Goal: Information Seeking & Learning: Learn about a topic

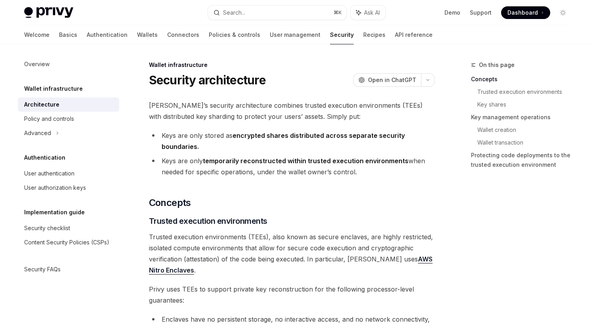
click at [330, 40] on link "Security" at bounding box center [342, 34] width 24 height 19
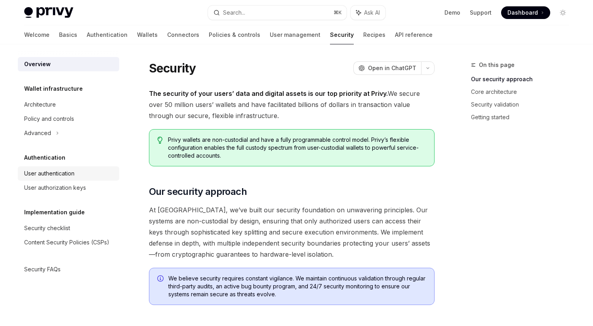
click at [58, 180] on link "User authentication" at bounding box center [68, 173] width 101 height 14
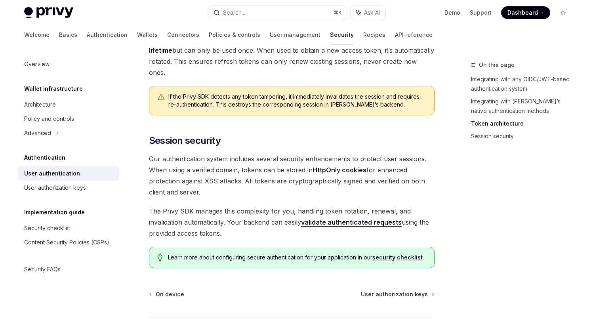
scroll to position [613, 0]
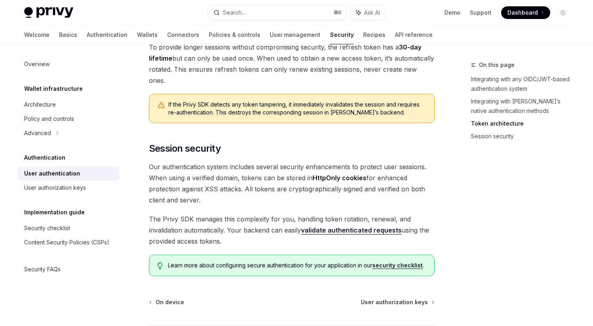
drag, startPoint x: 150, startPoint y: 143, endPoint x: 241, endPoint y: 181, distance: 98.4
click at [241, 181] on span "Our authentication system includes several security enhancements to protect use…" at bounding box center [292, 183] width 286 height 44
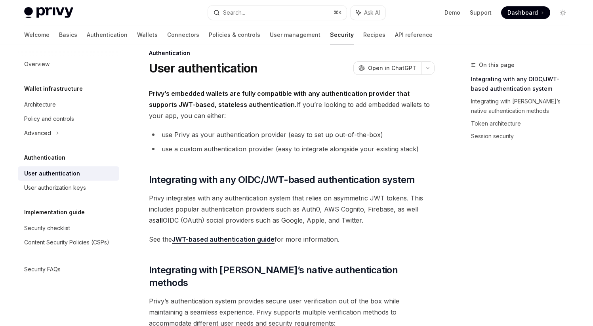
scroll to position [0, 0]
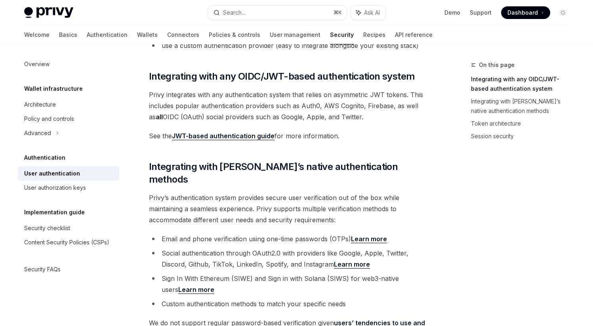
click at [231, 136] on link "JWT-based authentication guide" at bounding box center [223, 136] width 103 height 8
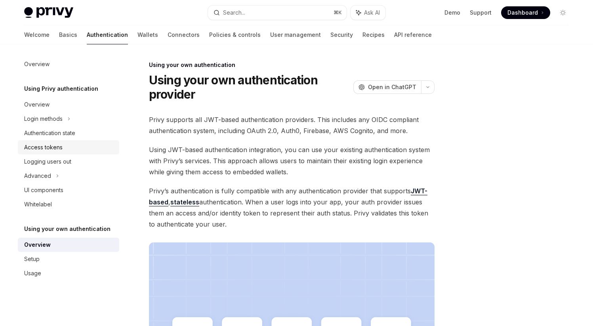
click at [47, 149] on div "Access tokens" at bounding box center [43, 148] width 38 height 10
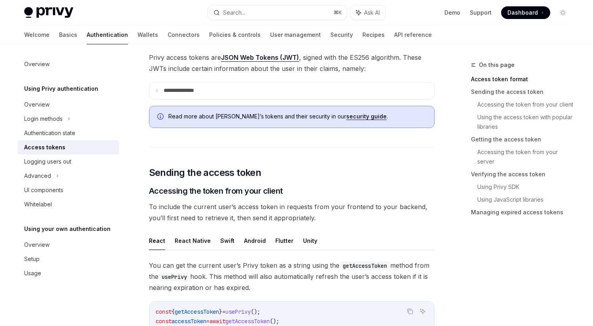
scroll to position [167, 0]
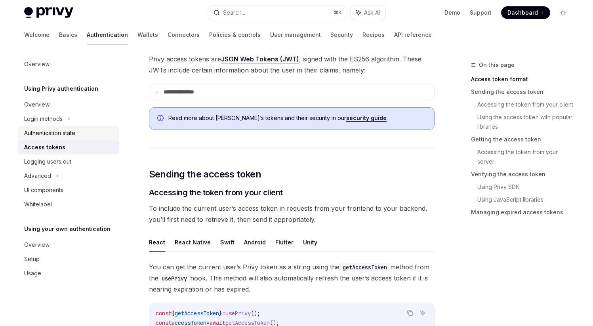
click at [50, 135] on div "Authentication state" at bounding box center [49, 133] width 51 height 10
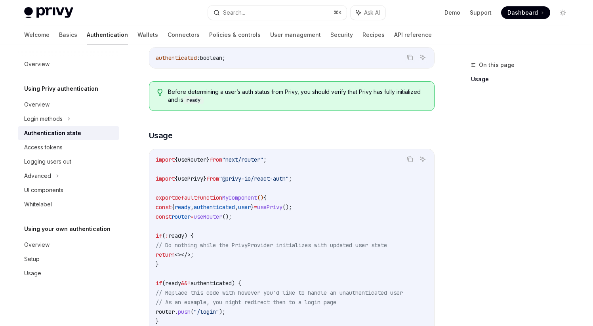
scroll to position [139, 0]
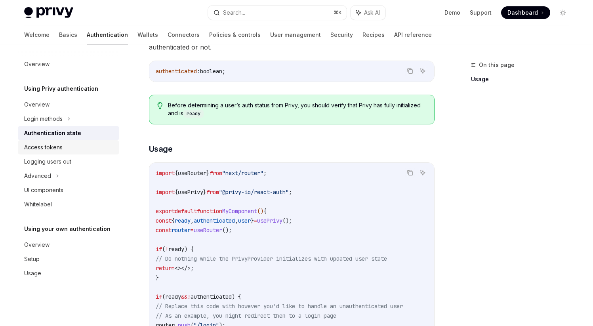
click at [60, 149] on div "Access tokens" at bounding box center [43, 148] width 38 height 10
type textarea "*"
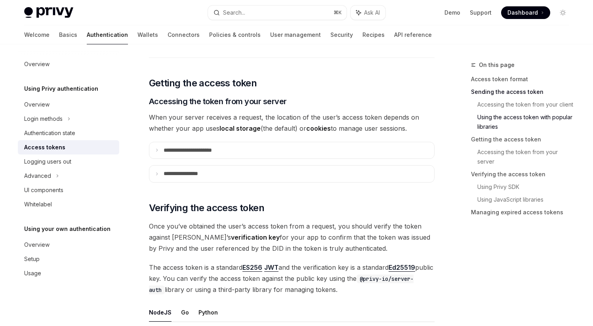
scroll to position [960, 0]
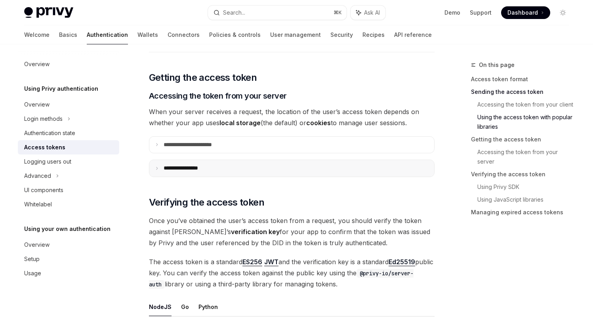
click at [159, 169] on icon at bounding box center [157, 168] width 4 height 4
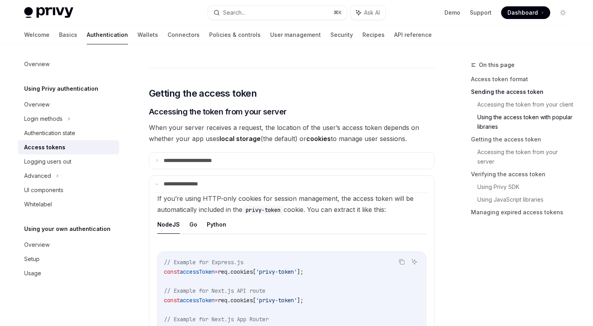
scroll to position [939, 0]
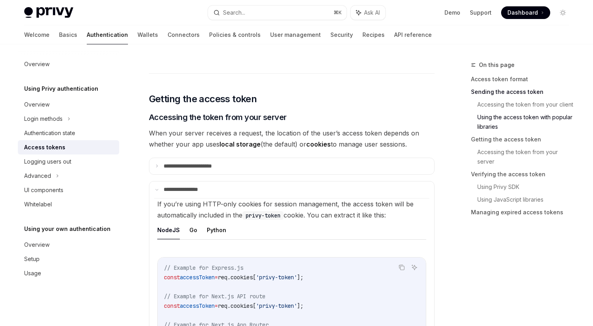
drag, startPoint x: 249, startPoint y: 214, endPoint x: 279, endPoint y: 214, distance: 29.7
click at [279, 214] on code "privy-token" at bounding box center [263, 215] width 41 height 9
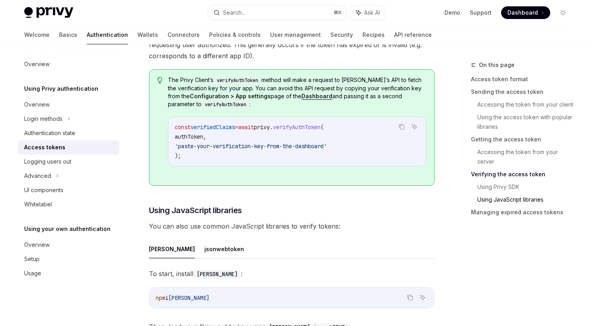
scroll to position [1694, 0]
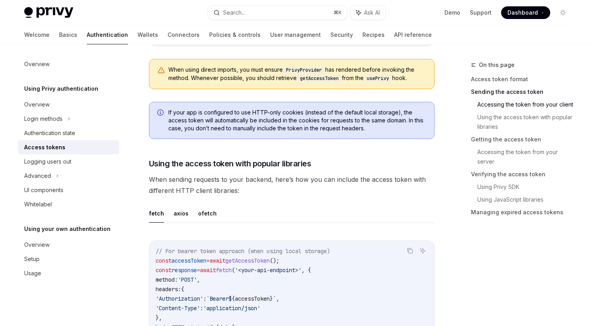
scroll to position [540, 0]
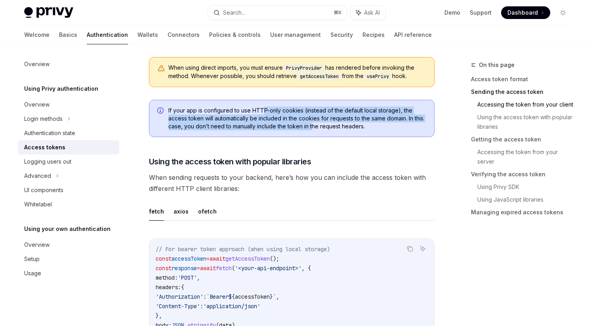
drag, startPoint x: 262, startPoint y: 109, endPoint x: 312, endPoint y: 124, distance: 52.4
click at [312, 124] on span "If your app is configured to use HTTP-only cookies (instead of the default loca…" at bounding box center [297, 119] width 258 height 24
click at [272, 117] on span "If your app is configured to use HTTP-only cookies (instead of the default loca…" at bounding box center [297, 119] width 258 height 24
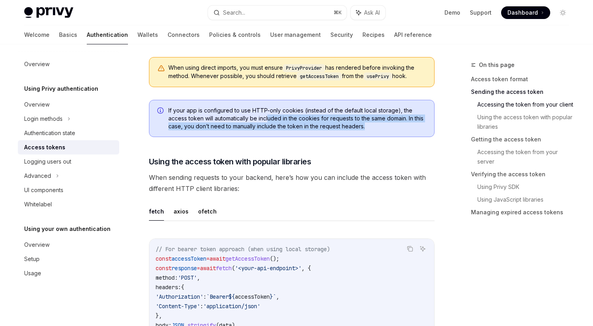
drag, startPoint x: 269, startPoint y: 118, endPoint x: 320, endPoint y: 130, distance: 53.1
click at [320, 130] on div "If your app is configured to use HTTP-only cookies (instead of the default loca…" at bounding box center [292, 118] width 286 height 37
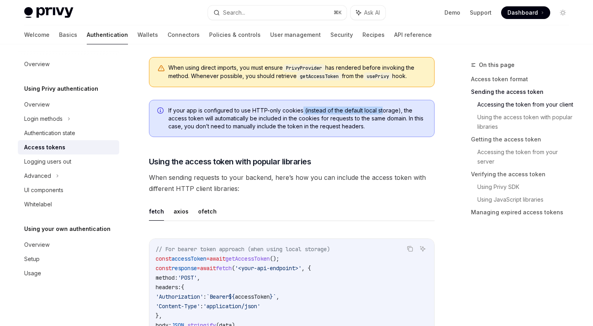
drag, startPoint x: 301, startPoint y: 109, endPoint x: 382, endPoint y: 110, distance: 81.2
click at [382, 110] on span "If your app is configured to use HTTP-only cookies (instead of the default loca…" at bounding box center [297, 119] width 258 height 24
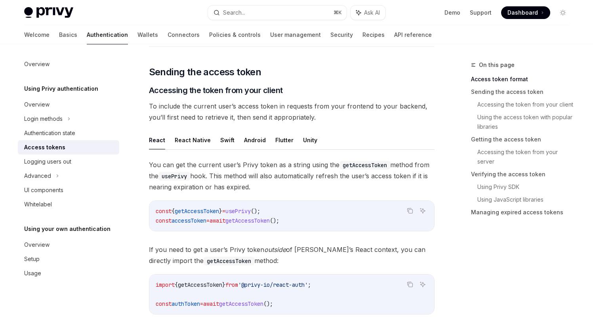
scroll to position [270, 0]
drag, startPoint x: 240, startPoint y: 164, endPoint x: 277, endPoint y: 190, distance: 45.1
click at [277, 190] on span "You can get the current user’s Privy token as a string using the getAccessToken…" at bounding box center [292, 175] width 286 height 33
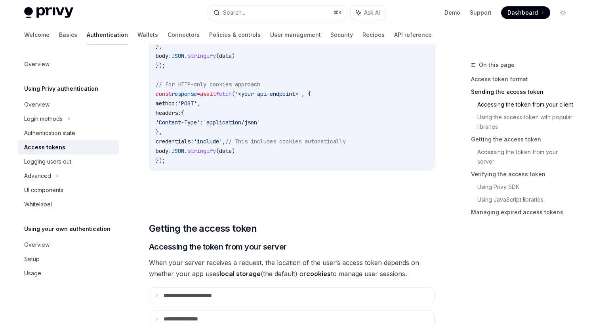
scroll to position [381, 0]
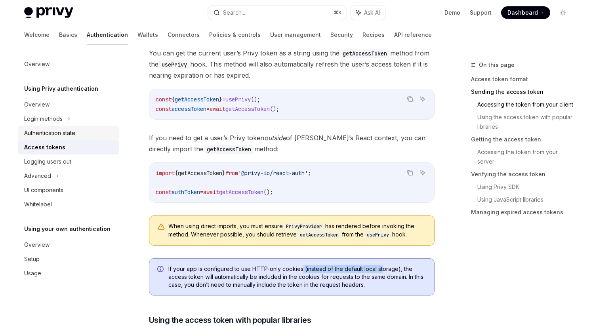
click at [39, 127] on link "Authentication state" at bounding box center [68, 133] width 101 height 14
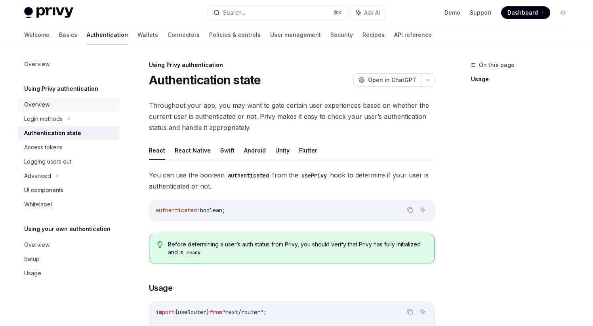
click at [37, 109] on div "Overview" at bounding box center [36, 105] width 25 height 10
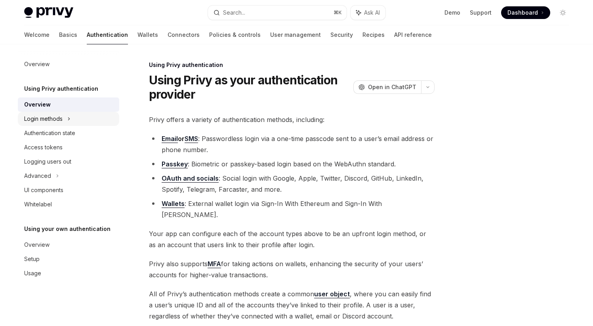
click at [54, 123] on div "Login methods" at bounding box center [43, 119] width 38 height 10
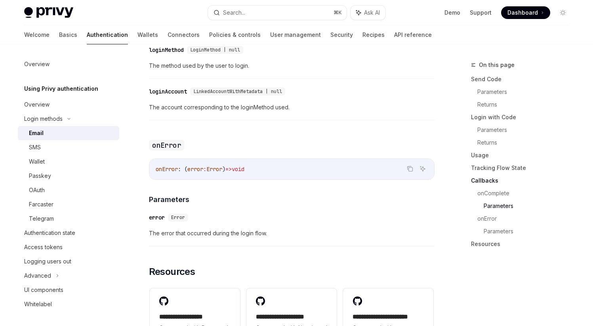
scroll to position [1449, 0]
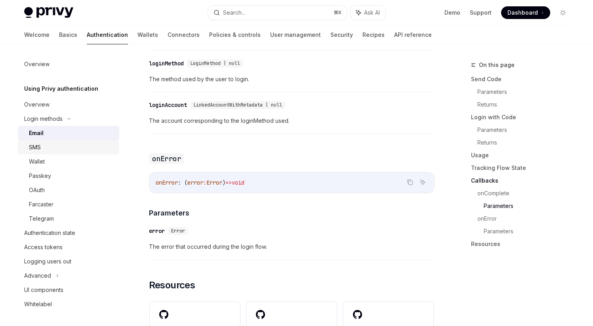
click at [42, 143] on div "SMS" at bounding box center [72, 148] width 86 height 10
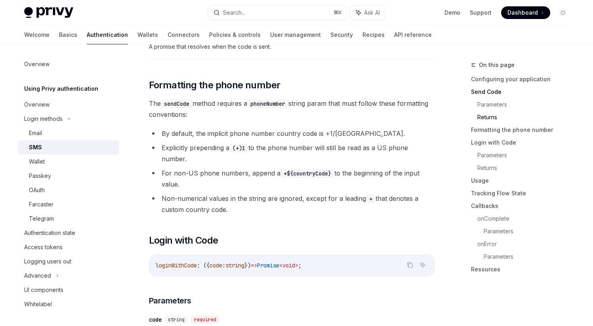
scroll to position [609, 0]
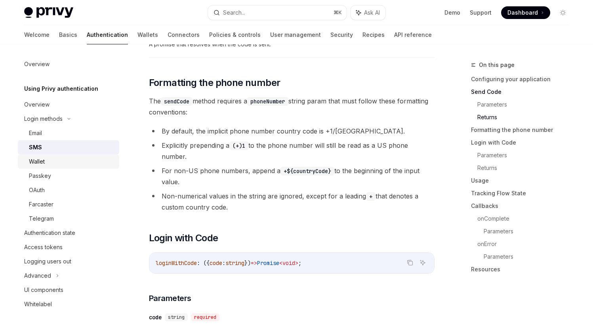
click at [66, 167] on link "Wallet" at bounding box center [68, 162] width 101 height 14
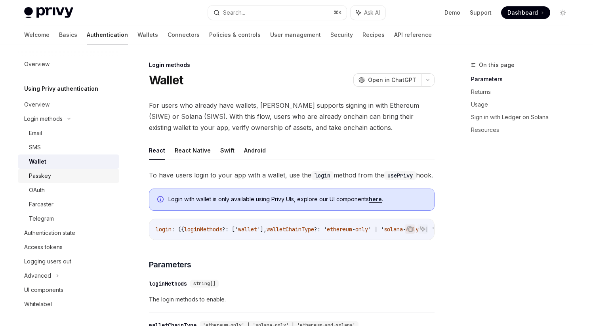
click at [63, 181] on link "Passkey" at bounding box center [68, 176] width 101 height 14
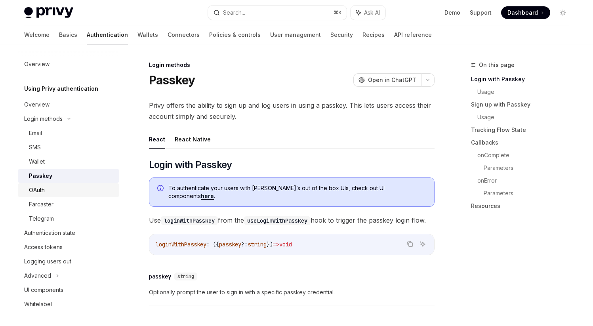
click at [63, 191] on div "OAuth" at bounding box center [72, 190] width 86 height 10
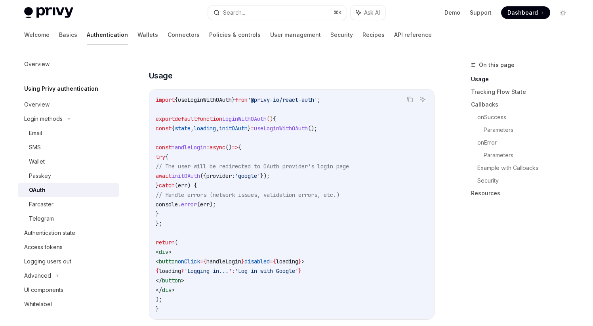
scroll to position [443, 0]
drag, startPoint x: 163, startPoint y: 134, endPoint x: 180, endPoint y: 212, distance: 79.9
click at [180, 212] on code "import { useLoginWithOAuth } from '@privy-io/react-auth' ; export default funct…" at bounding box center [292, 203] width 272 height 219
click at [224, 217] on code "import { useLoginWithOAuth } from '@privy-io/react-auth' ; export default funct…" at bounding box center [292, 203] width 272 height 219
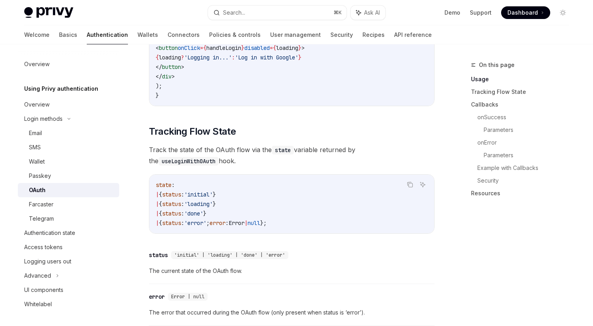
scroll to position [664, 0]
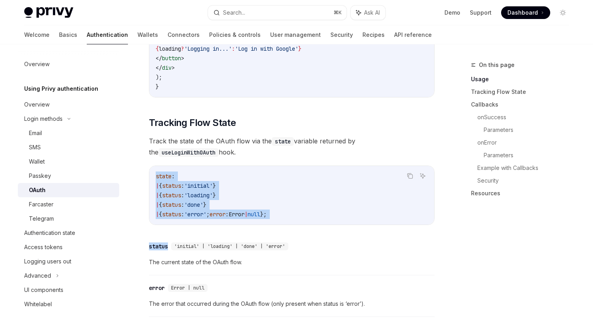
drag, startPoint x: 157, startPoint y: 163, endPoint x: 339, endPoint y: 216, distance: 189.5
click at [290, 190] on code "state : | { status : 'initial' } | { status : 'loading' } | { status : 'done' }…" at bounding box center [292, 196] width 272 height 48
drag, startPoint x: 156, startPoint y: 163, endPoint x: 337, endPoint y: 204, distance: 185.6
click at [337, 204] on code "state : | { status : 'initial' } | { status : 'loading' } | { status : 'done' }…" at bounding box center [292, 196] width 272 height 48
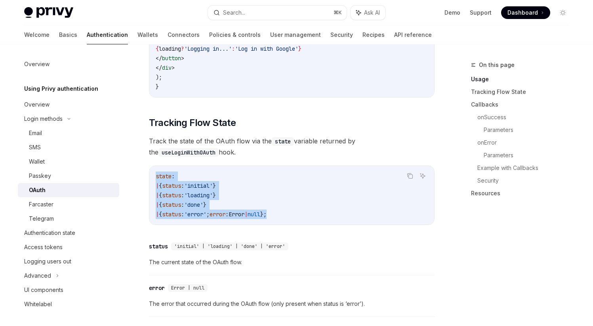
click at [337, 204] on code "state : | { status : 'initial' } | { status : 'loading' } | { status : 'done' }…" at bounding box center [292, 196] width 272 height 48
drag, startPoint x: 157, startPoint y: 163, endPoint x: 351, endPoint y: 206, distance: 199.3
click at [351, 206] on div "state : | { status : 'initial' } | { status : 'loading' } | { status : 'done' }…" at bounding box center [291, 195] width 285 height 59
drag, startPoint x: 157, startPoint y: 163, endPoint x: 330, endPoint y: 193, distance: 175.6
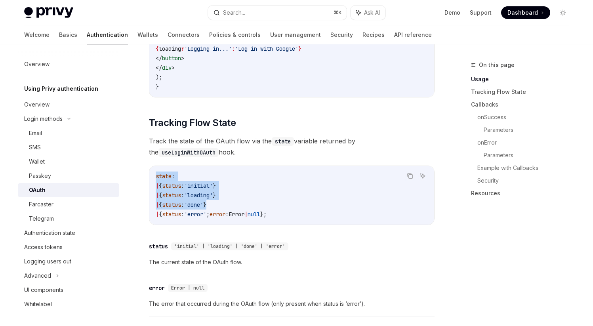
click at [330, 193] on code "state : | { status : 'initial' } | { status : 'loading' } | { status : 'done' }…" at bounding box center [292, 196] width 272 height 48
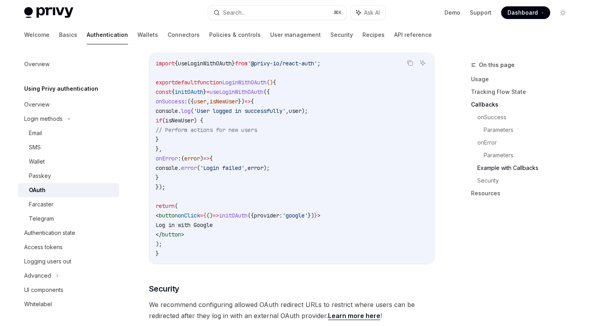
scroll to position [1444, 0]
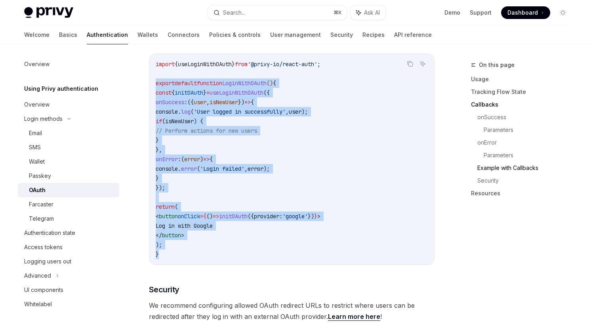
drag, startPoint x: 155, startPoint y: 74, endPoint x: 220, endPoint y: 245, distance: 182.8
click at [219, 245] on code "import { useLoginWithOAuth } from '@privy-io/react-auth' ; export default funct…" at bounding box center [292, 159] width 272 height 200
click at [220, 245] on code "import { useLoginWithOAuth } from '@privy-io/react-auth' ; export default funct…" at bounding box center [292, 159] width 272 height 200
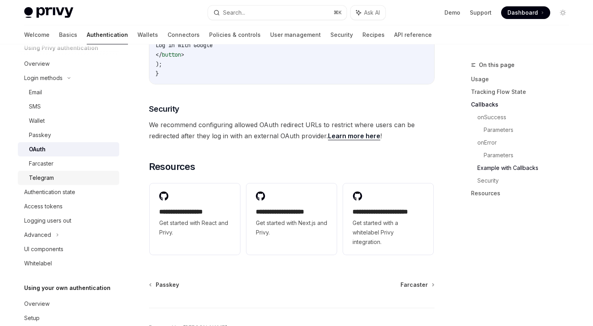
scroll to position [44, 0]
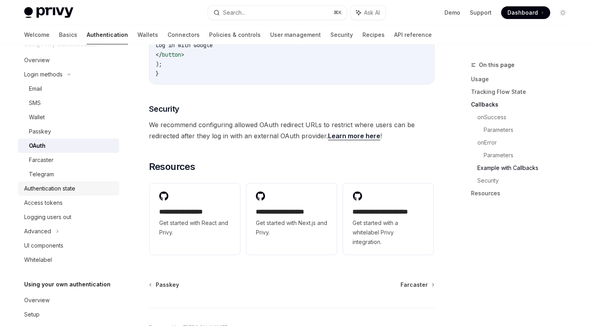
click at [56, 190] on div "Authentication state" at bounding box center [49, 189] width 51 height 10
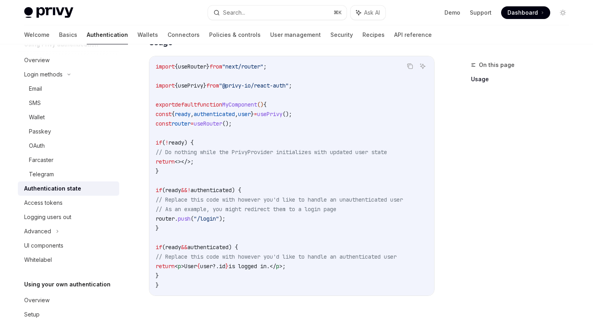
scroll to position [247, 0]
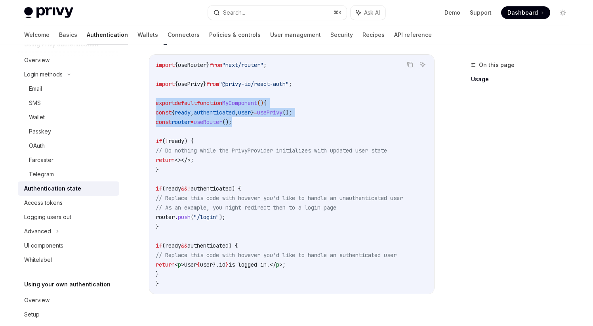
drag, startPoint x: 156, startPoint y: 104, endPoint x: 284, endPoint y: 124, distance: 129.1
click at [284, 124] on code "import { useRouter } from "next/router" ; import { usePrivy } from "@privy-io/r…" at bounding box center [292, 174] width 272 height 228
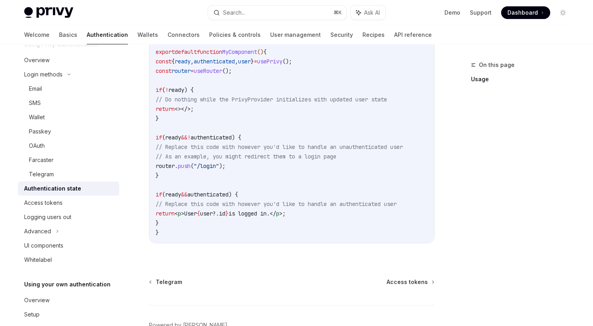
scroll to position [314, 0]
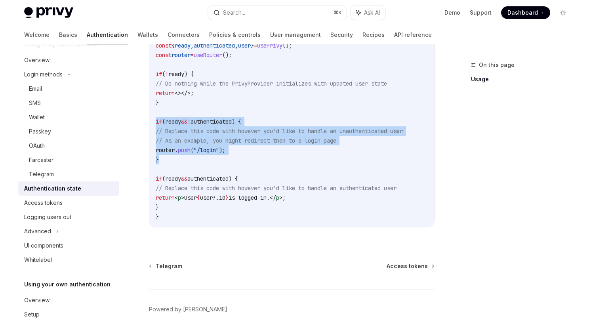
drag, startPoint x: 157, startPoint y: 121, endPoint x: 176, endPoint y: 162, distance: 44.7
click at [176, 162] on code "import { useRouter } from "next/router" ; import { usePrivy } from "@privy-io/r…" at bounding box center [292, 107] width 272 height 228
click at [223, 162] on code "import { useRouter } from "next/router" ; import { usePrivy } from "@privy-io/r…" at bounding box center [292, 107] width 272 height 228
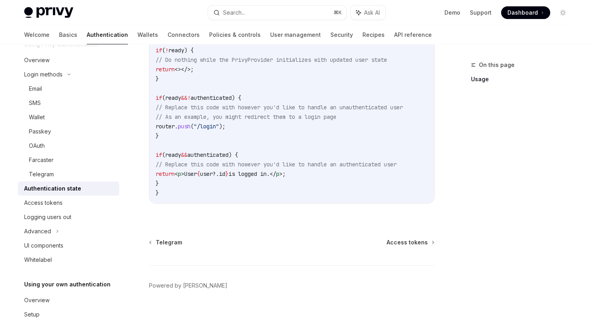
scroll to position [349, 0]
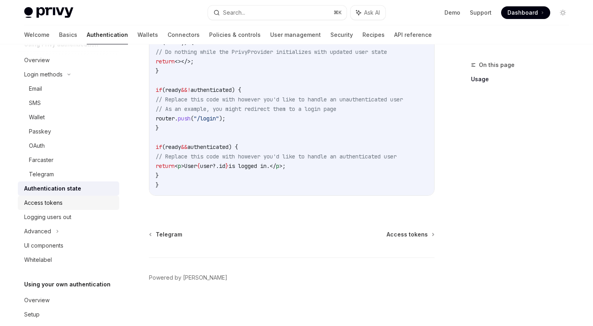
click at [49, 200] on div "Access tokens" at bounding box center [43, 203] width 38 height 10
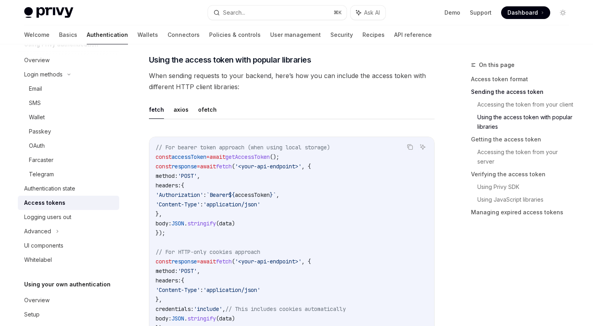
scroll to position [638, 0]
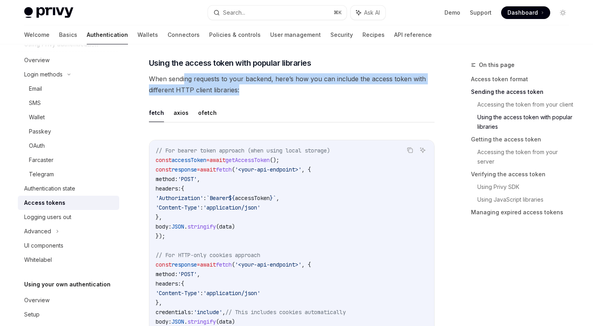
drag, startPoint x: 185, startPoint y: 78, endPoint x: 268, endPoint y: 90, distance: 84.2
click at [268, 90] on span "When sending requests to your backend, here’s how you can include the access to…" at bounding box center [292, 84] width 286 height 22
drag, startPoint x: 205, startPoint y: 78, endPoint x: 261, endPoint y: 88, distance: 56.7
click at [261, 88] on span "When sending requests to your backend, here’s how you can include the access to…" at bounding box center [292, 84] width 286 height 22
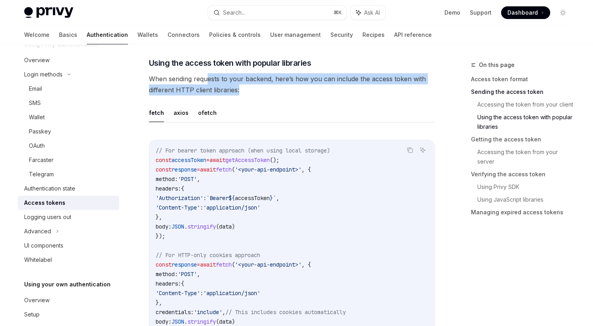
click at [261, 88] on span "When sending requests to your backend, here’s how you can include the access to…" at bounding box center [292, 84] width 286 height 22
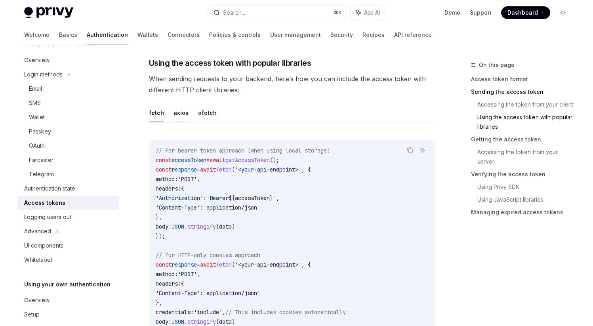
click at [181, 116] on button "axios" at bounding box center [181, 112] width 15 height 19
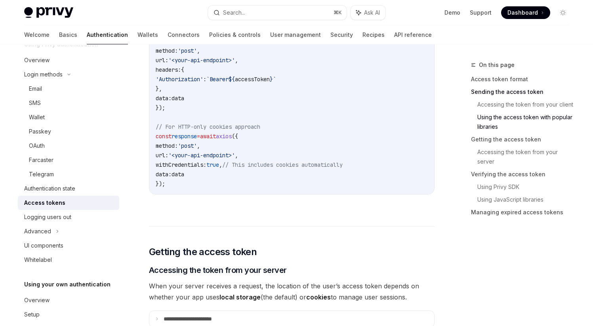
scroll to position [779, 0]
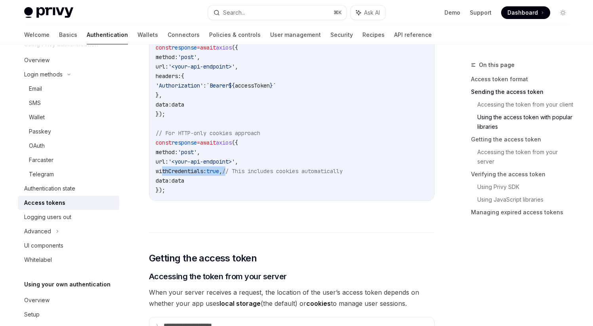
drag, startPoint x: 162, startPoint y: 173, endPoint x: 243, endPoint y: 173, distance: 80.8
click at [243, 173] on span "withCredentials: true , // This includes cookies automatically" at bounding box center [249, 171] width 187 height 7
click at [243, 173] on span "// This includes cookies automatically" at bounding box center [282, 171] width 120 height 7
drag, startPoint x: 248, startPoint y: 171, endPoint x: 390, endPoint y: 171, distance: 141.1
click at [390, 171] on code "import axios from 'axios' ; // For bearer token approach (when using local stor…" at bounding box center [292, 100] width 272 height 190
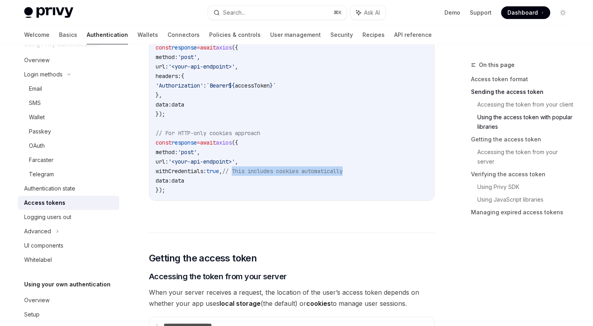
click at [390, 171] on code "import axios from 'axios' ; // For bearer token approach (when using local stor…" at bounding box center [292, 100] width 272 height 190
drag, startPoint x: 276, startPoint y: 170, endPoint x: 358, endPoint y: 174, distance: 82.5
click at [343, 174] on span "// This includes cookies automatically" at bounding box center [282, 171] width 120 height 7
drag, startPoint x: 250, startPoint y: 171, endPoint x: 397, endPoint y: 174, distance: 147.5
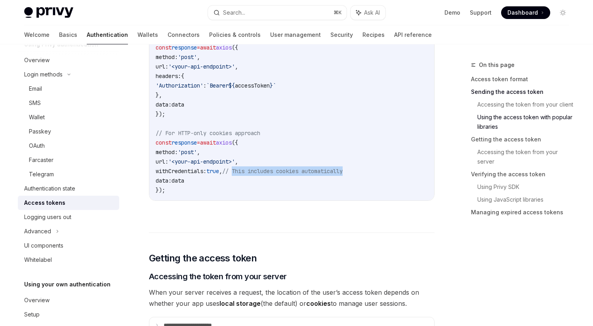
click at [397, 174] on code "import axios from 'axios' ; // For bearer token approach (when using local stor…" at bounding box center [292, 100] width 272 height 190
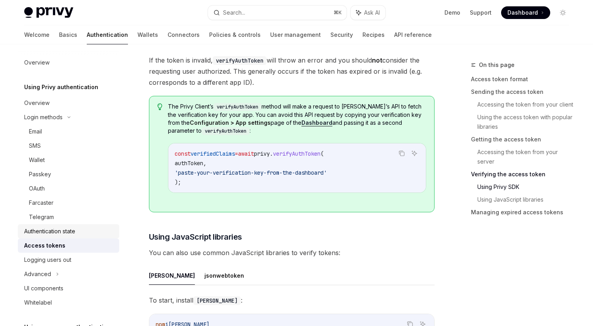
scroll to position [0, 0]
click at [37, 109] on div "Overview" at bounding box center [36, 105] width 25 height 10
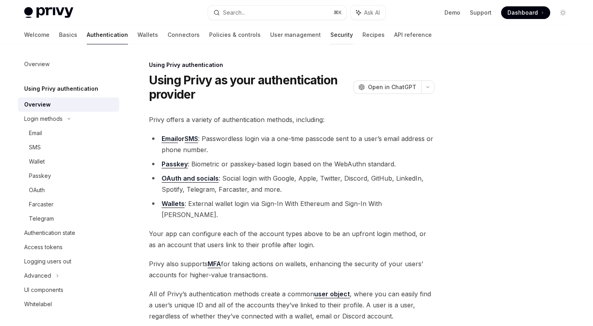
click at [330, 38] on link "Security" at bounding box center [341, 34] width 23 height 19
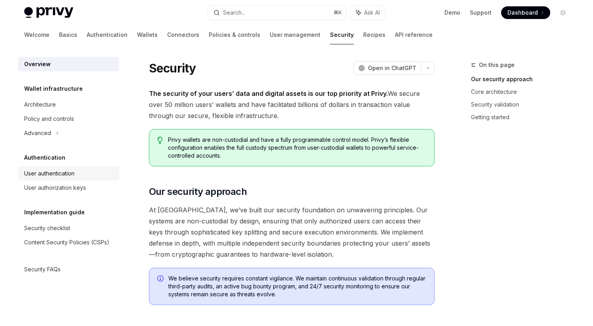
click at [46, 175] on div "User authentication" at bounding box center [49, 174] width 50 height 10
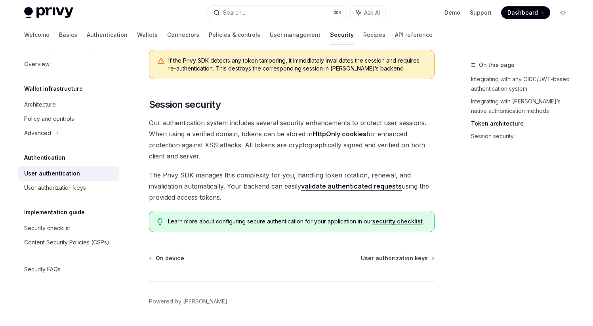
scroll to position [636, 0]
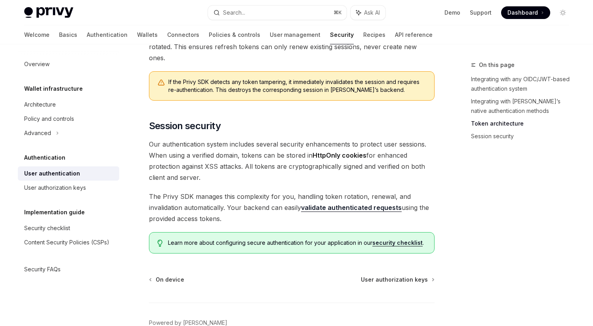
drag, startPoint x: 200, startPoint y: 132, endPoint x: 252, endPoint y: 157, distance: 57.8
click at [252, 157] on span "Our authentication system includes several security enhancements to protect use…" at bounding box center [292, 161] width 286 height 44
drag, startPoint x: 213, startPoint y: 132, endPoint x: 243, endPoint y: 155, distance: 37.6
click at [243, 155] on span "Our authentication system includes several security enhancements to protect use…" at bounding box center [292, 161] width 286 height 44
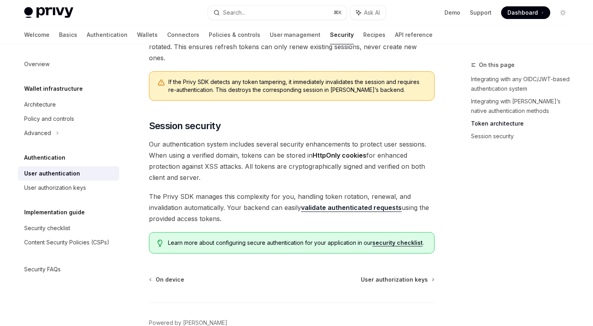
click at [243, 155] on span "Our authentication system includes several security enhancements to protect use…" at bounding box center [292, 161] width 286 height 44
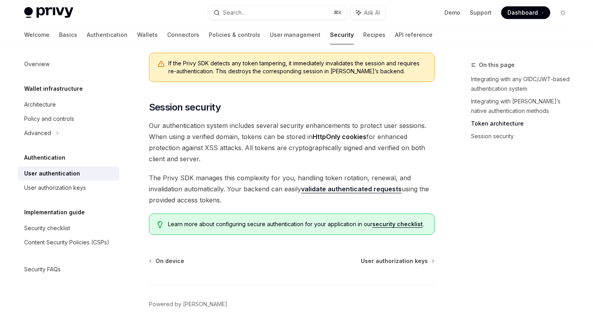
scroll to position [657, 0]
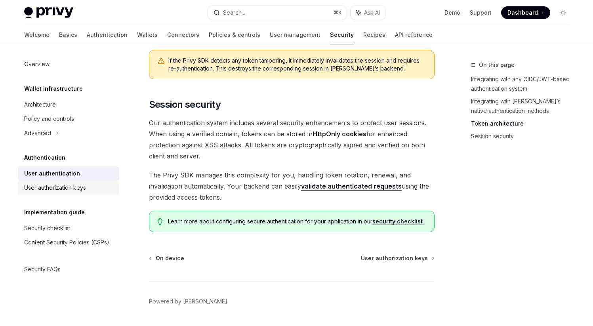
click at [79, 191] on div "User authorization keys" at bounding box center [55, 188] width 62 height 10
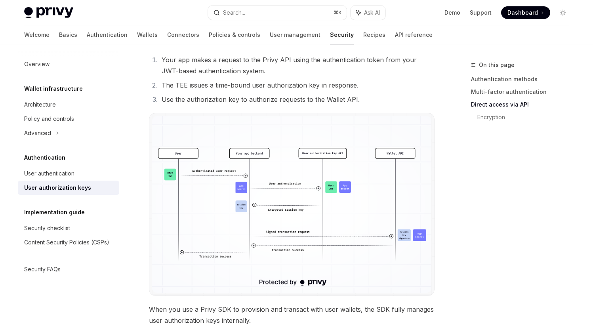
scroll to position [537, 0]
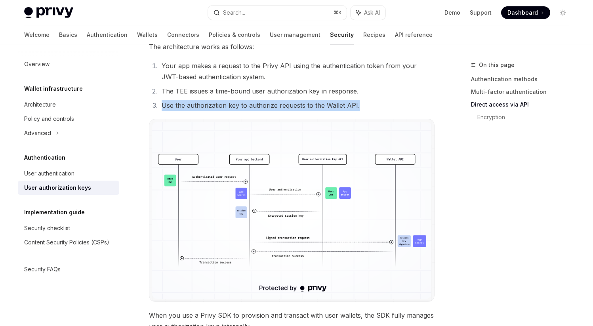
drag, startPoint x: 162, startPoint y: 105, endPoint x: 404, endPoint y: 105, distance: 241.3
click at [404, 105] on li "Use the authorization key to authorize requests to the Wallet API." at bounding box center [296, 105] width 275 height 11
click at [61, 176] on div "User authentication" at bounding box center [49, 174] width 50 height 10
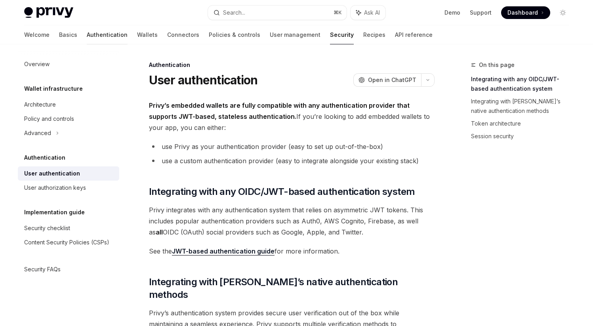
click at [87, 41] on link "Authentication" at bounding box center [107, 34] width 41 height 19
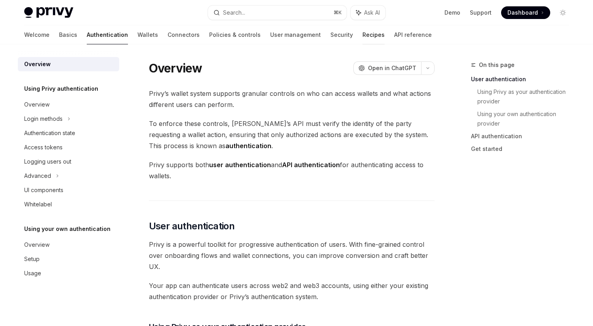
click at [363, 34] on link "Recipes" at bounding box center [374, 34] width 22 height 19
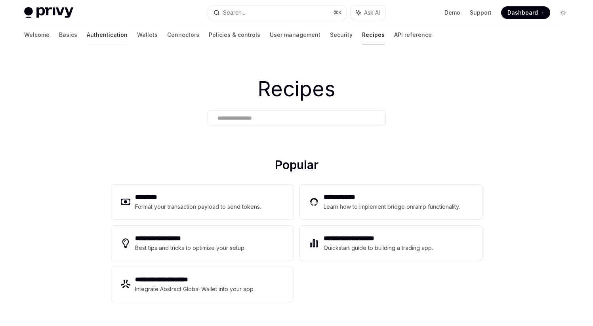
click at [88, 36] on link "Authentication" at bounding box center [107, 34] width 41 height 19
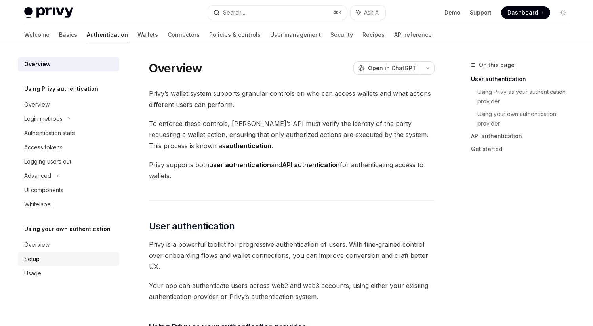
click at [39, 263] on div "Setup" at bounding box center [31, 259] width 15 height 10
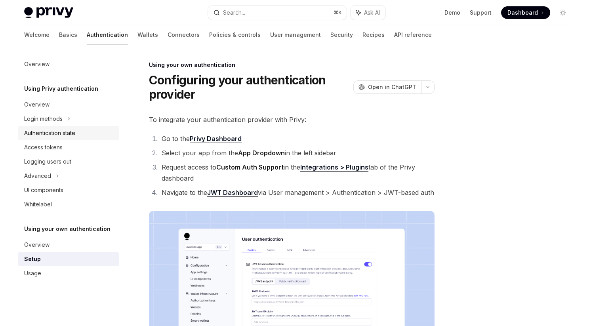
click at [63, 135] on div "Authentication state" at bounding box center [49, 133] width 51 height 10
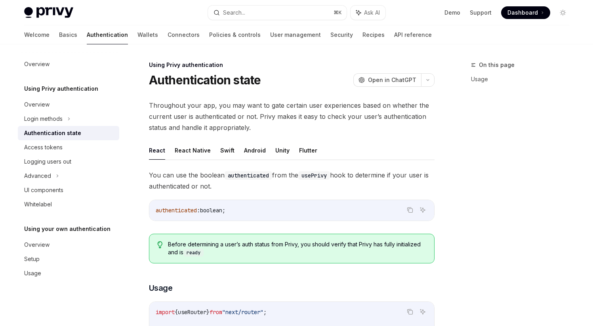
type textarea "*"
